Goal: Information Seeking & Learning: Learn about a topic

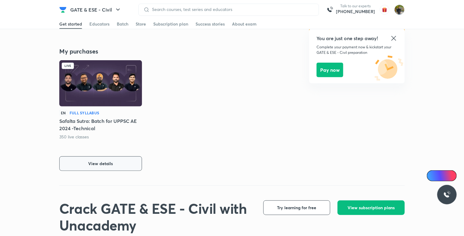
scroll to position [122, 0]
click at [120, 163] on button "View details" at bounding box center [100, 163] width 83 height 15
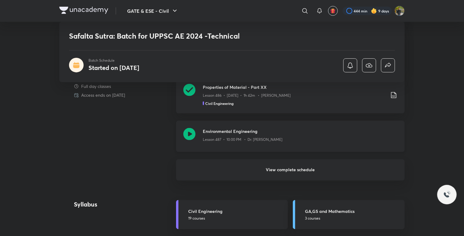
scroll to position [425, 0]
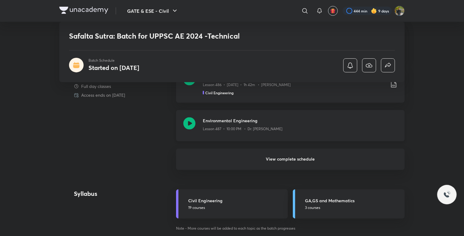
click at [347, 129] on div "Lesson 487 • 10:00 PM • Dr. Jaspal Singh" at bounding box center [300, 128] width 195 height 8
click at [271, 122] on h3 "Environmental Engineering" at bounding box center [300, 120] width 195 height 6
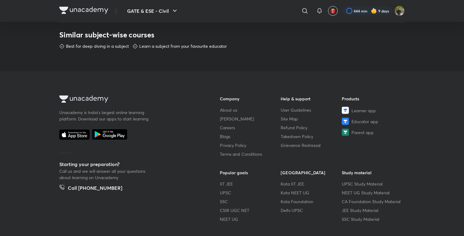
scroll to position [342, 0]
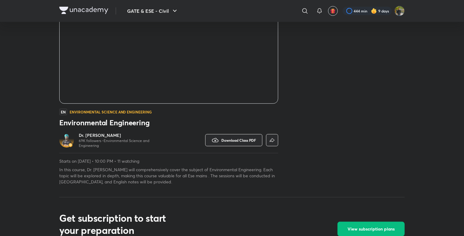
scroll to position [122, 0]
